Goal: Task Accomplishment & Management: Use online tool/utility

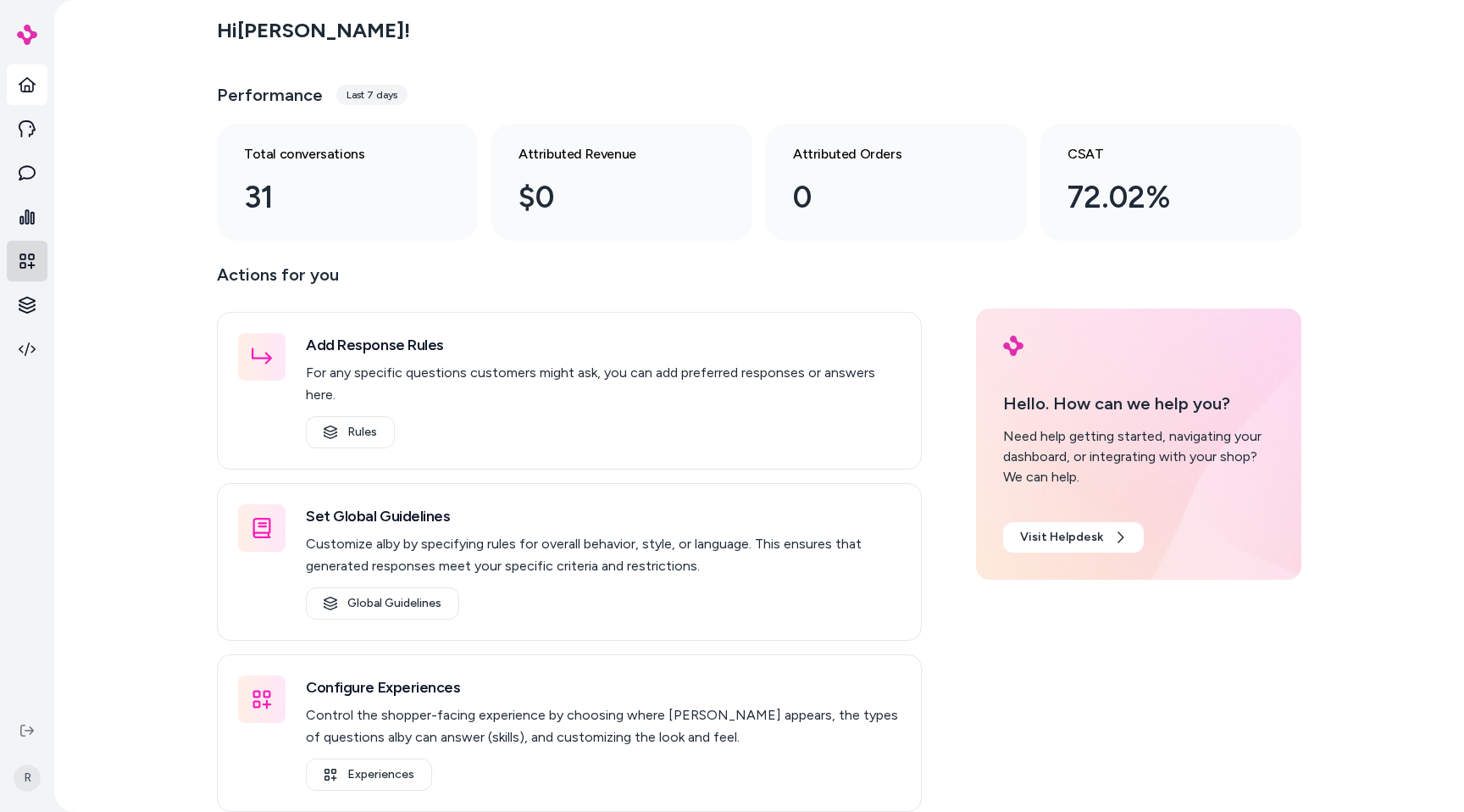
click at [24, 266] on icon at bounding box center [27, 260] width 17 height 17
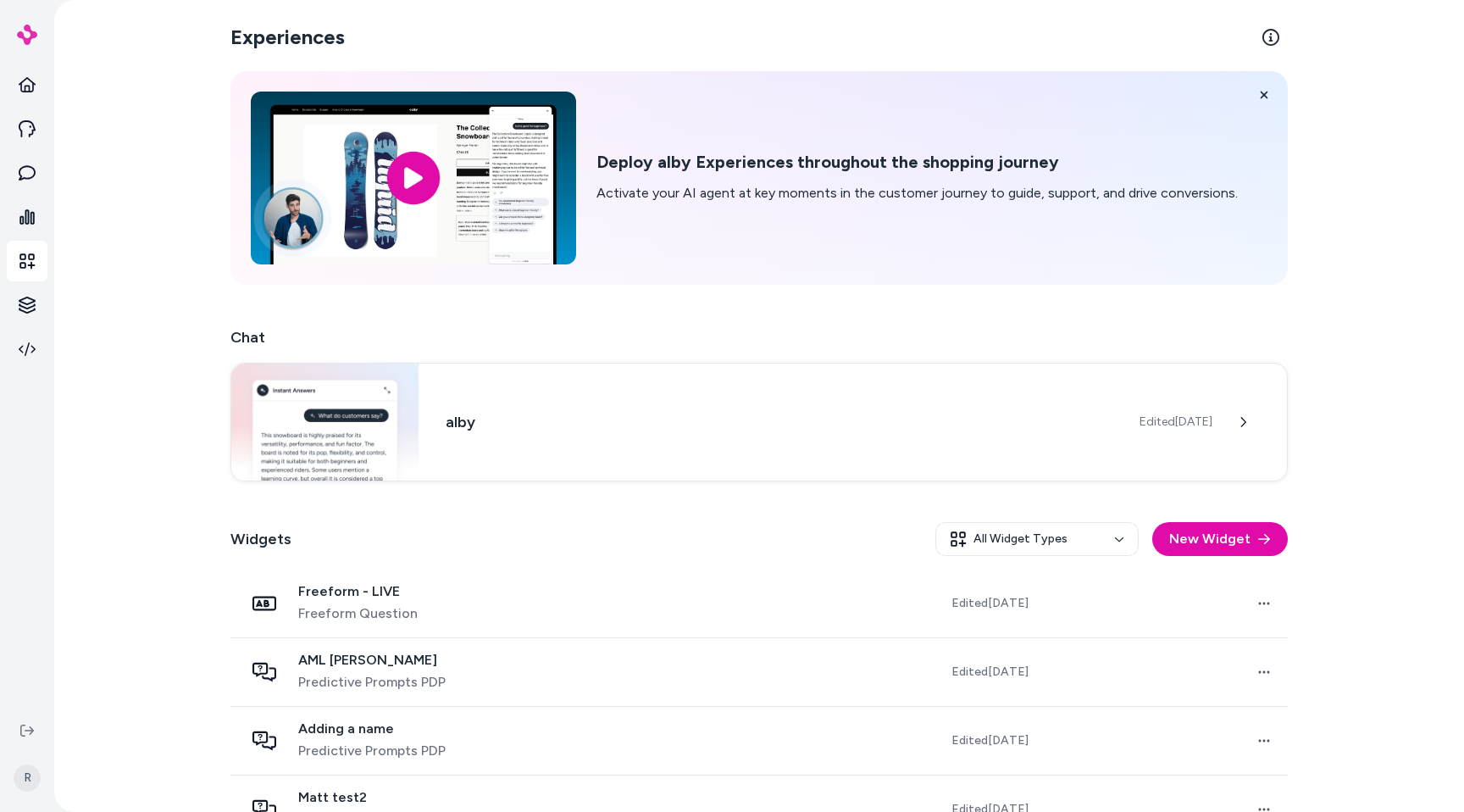
click at [623, 515] on div "Widgets All Widget Types New Widget" at bounding box center [759, 539] width 1057 height 61
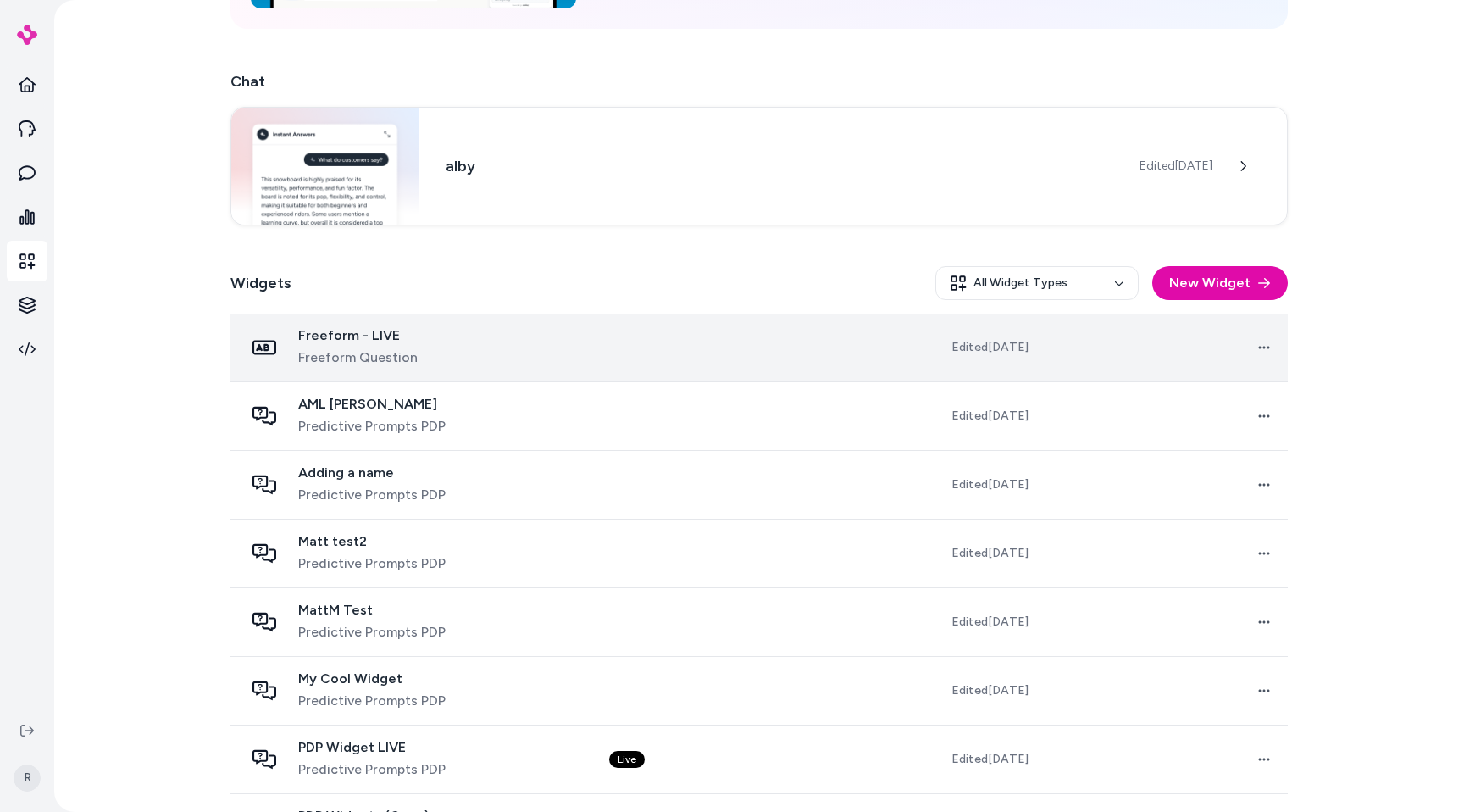
scroll to position [269, 0]
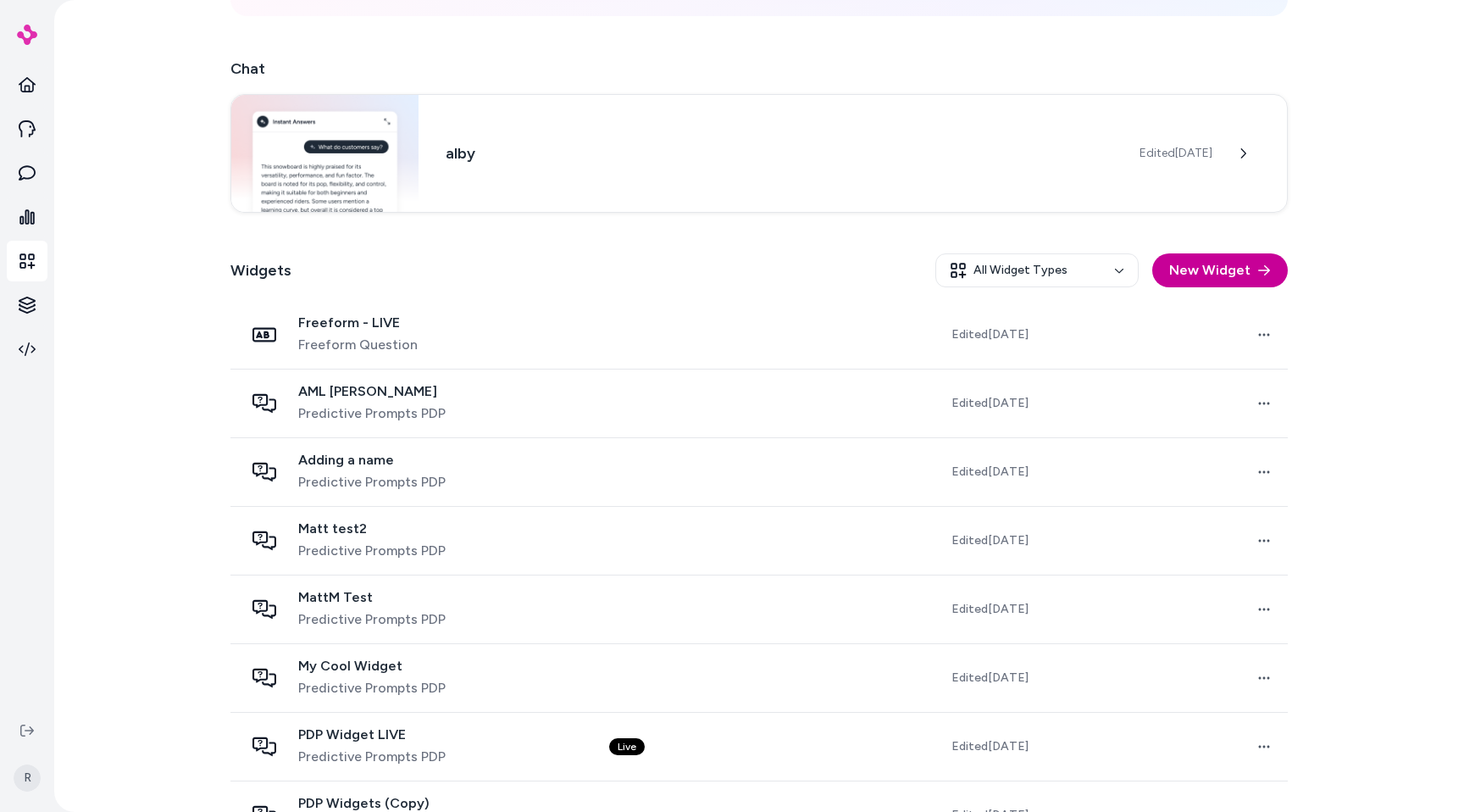
click at [1202, 271] on button "New Widget" at bounding box center [1220, 270] width 136 height 34
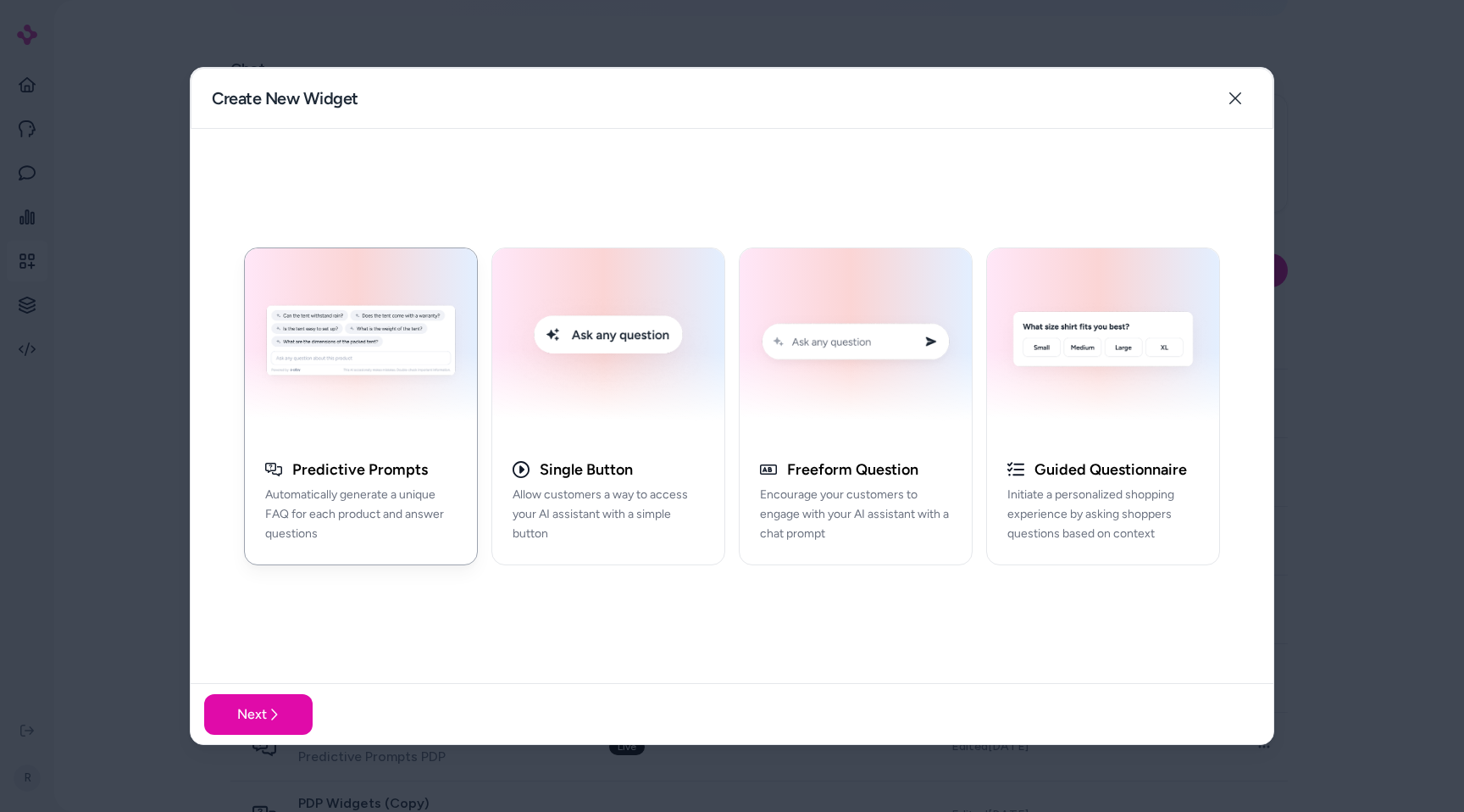
click at [376, 435] on div "button" at bounding box center [360, 344] width 232 height 191
click at [859, 451] on button "Freeform Question Encourage your customers to engage with your AI assistant wit…" at bounding box center [856, 406] width 234 height 318
click at [282, 713] on button "Next" at bounding box center [258, 714] width 108 height 40
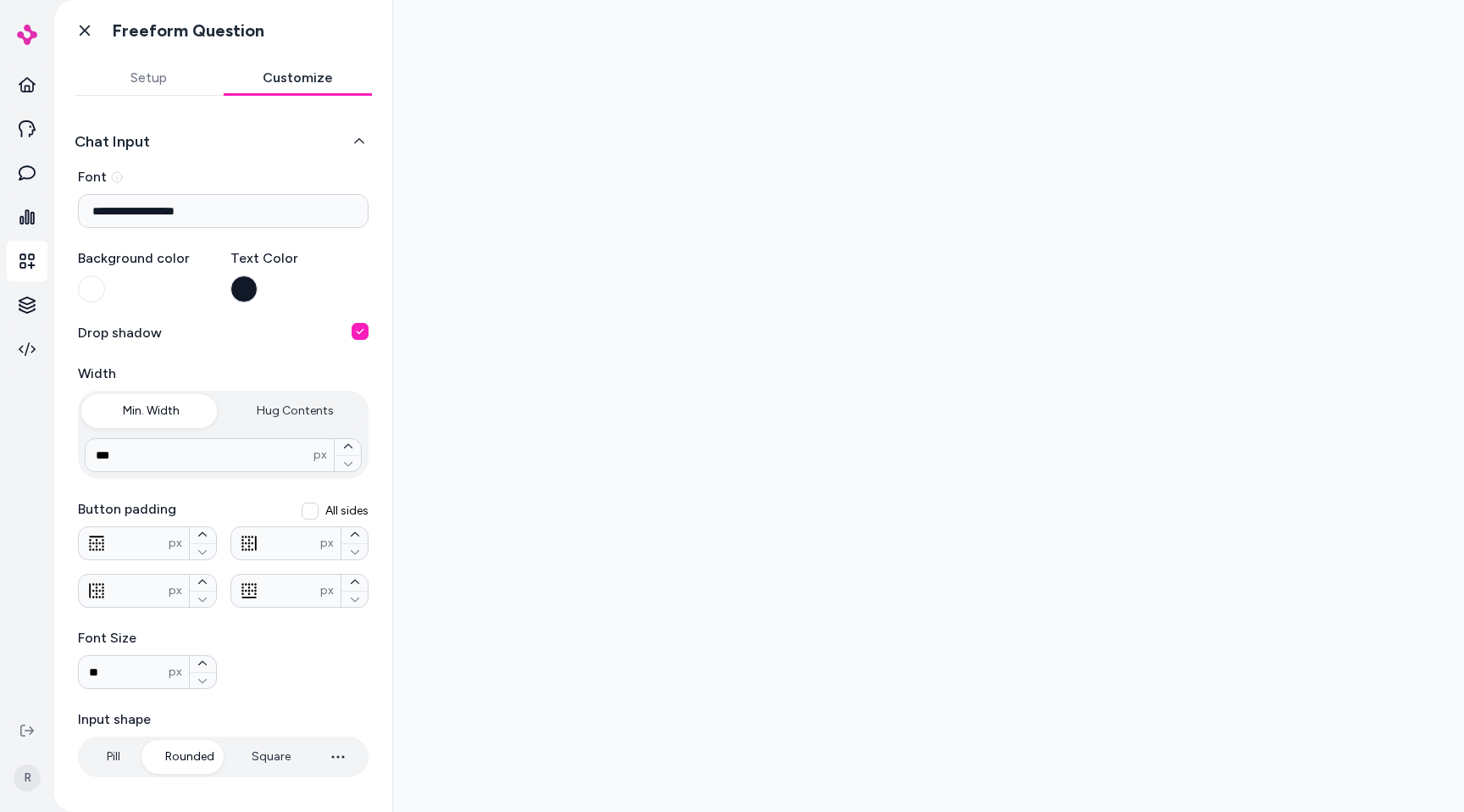
click at [322, 69] on button "Customize" at bounding box center [298, 78] width 149 height 34
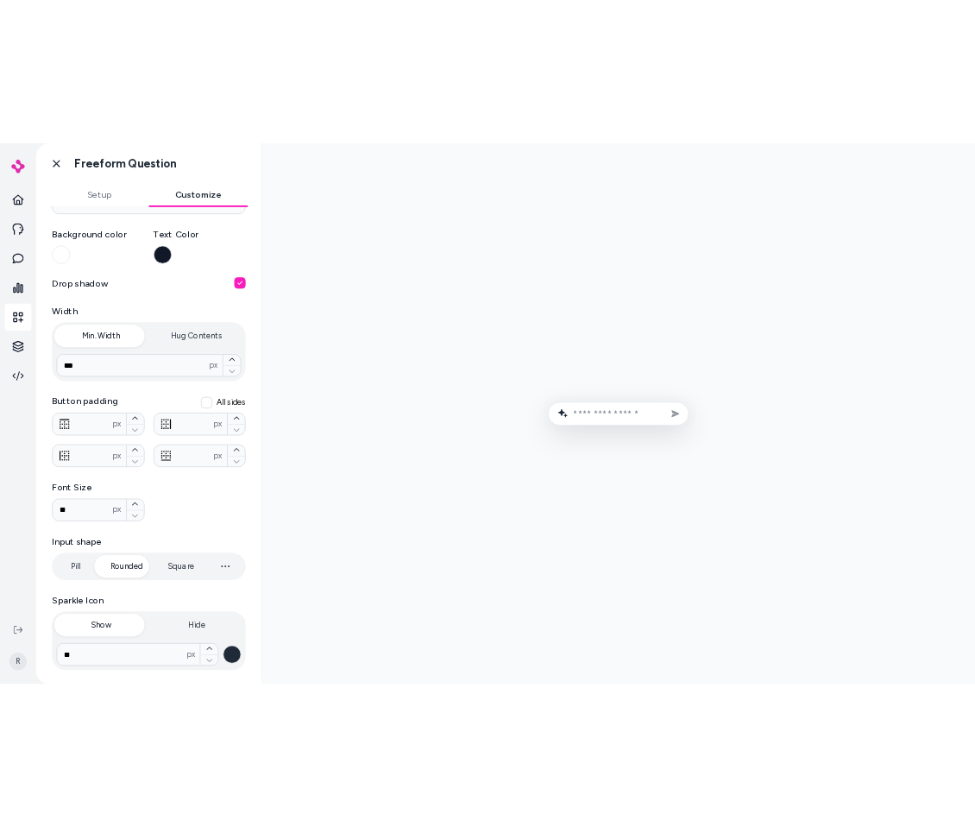
scroll to position [131, 0]
